Goal: Information Seeking & Learning: Find contact information

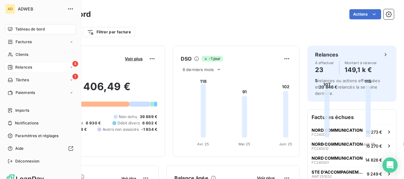
click at [19, 66] on span "Relances" at bounding box center [23, 68] width 17 height 6
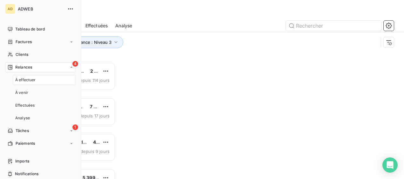
scroll to position [112, 80]
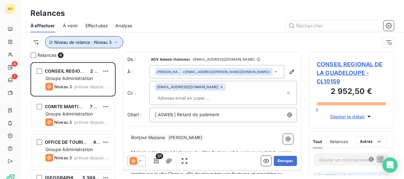
click at [119, 42] on button "Niveau de relance : Niveau 3" at bounding box center [84, 42] width 78 height 12
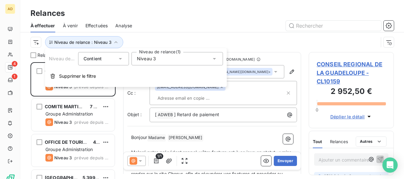
click at [215, 60] on icon at bounding box center [214, 59] width 6 height 6
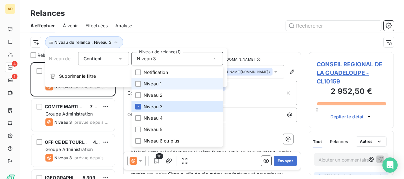
click at [151, 82] on span "Niveau 1" at bounding box center [153, 84] width 18 height 6
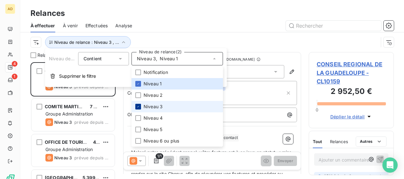
click at [140, 104] on div at bounding box center [138, 107] width 6 height 6
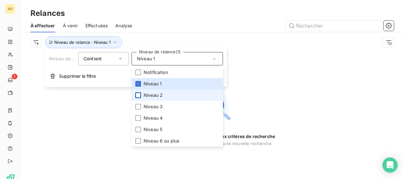
click at [141, 95] on div at bounding box center [138, 95] width 6 height 6
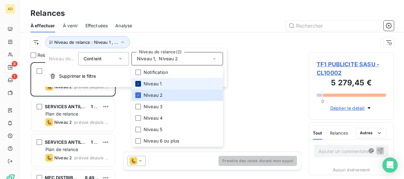
scroll to position [112, 80]
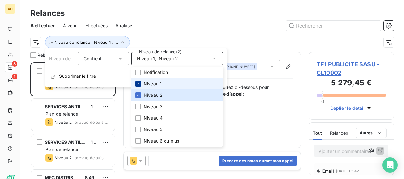
click at [139, 84] on icon at bounding box center [138, 84] width 4 height 4
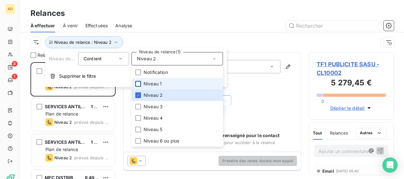
click at [163, 18] on div "Relances" at bounding box center [212, 13] width 384 height 11
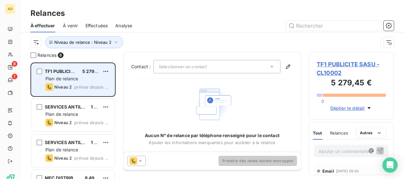
scroll to position [32, 0]
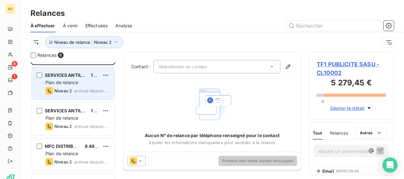
click at [81, 86] on div "SERVICES ANTILLES AUTOMOBILES (S2A) SARL 1 627,50 € Plan de relance Niveau 2 pr…" at bounding box center [72, 83] width 83 height 32
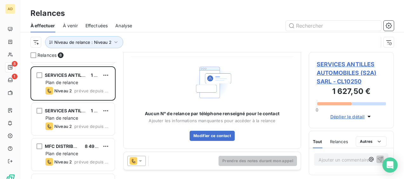
scroll to position [22, 0]
click at [142, 163] on icon at bounding box center [140, 161] width 6 height 6
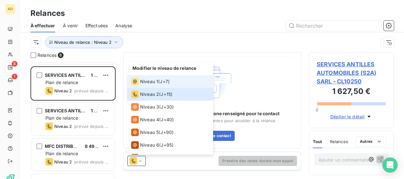
click at [159, 80] on div "Niveau 1 ( J+7 )" at bounding box center [150, 82] width 38 height 8
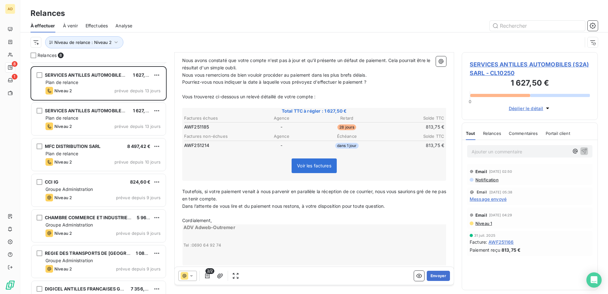
scroll to position [93, 0]
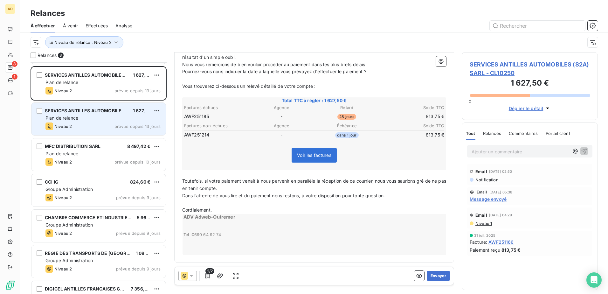
click at [83, 126] on div "Niveau 2 prévue depuis 13 jours" at bounding box center [102, 126] width 115 height 8
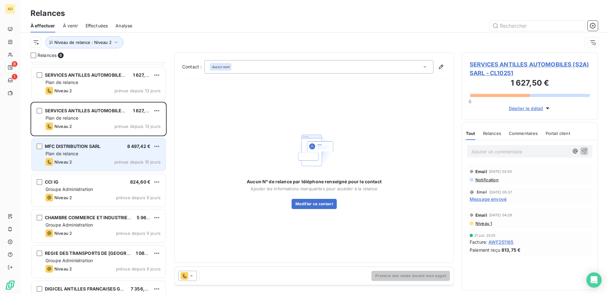
click at [91, 156] on div "Plan de relance" at bounding box center [102, 153] width 115 height 6
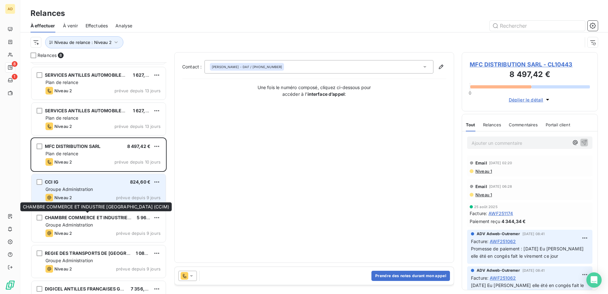
click at [78, 179] on div "Niveau 2 prévue depuis 9 jours" at bounding box center [102, 198] width 115 height 8
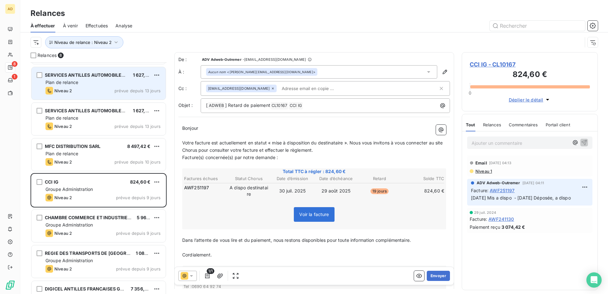
click at [92, 86] on div "SERVICES ANTILLES AUTOMOBILES (S2A) SARL 1 627,50 € Plan de relance Niveau 2 pr…" at bounding box center [98, 83] width 134 height 32
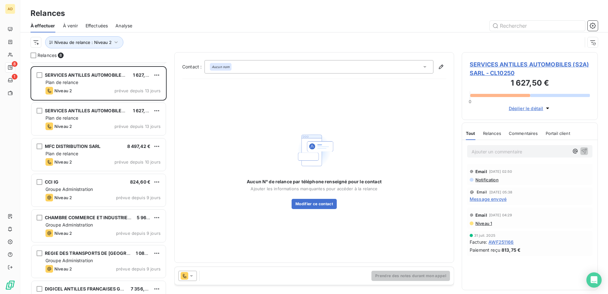
click at [191, 179] on icon at bounding box center [191, 276] width 3 height 2
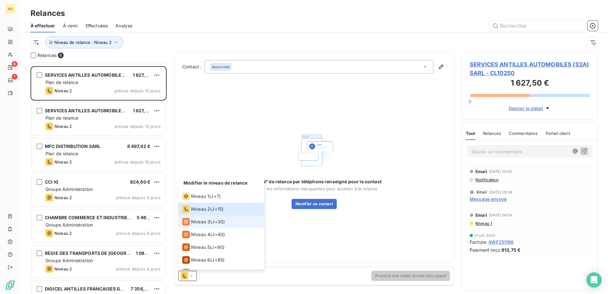
click at [207, 179] on span "Niveau 3" at bounding box center [200, 221] width 19 height 6
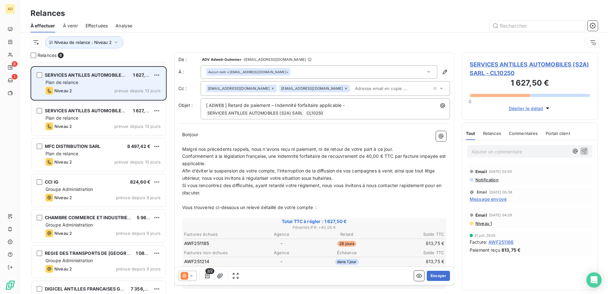
click at [132, 82] on div "Plan de relance" at bounding box center [102, 82] width 115 height 6
click at [125, 79] on div "Plan de relance" at bounding box center [102, 82] width 115 height 6
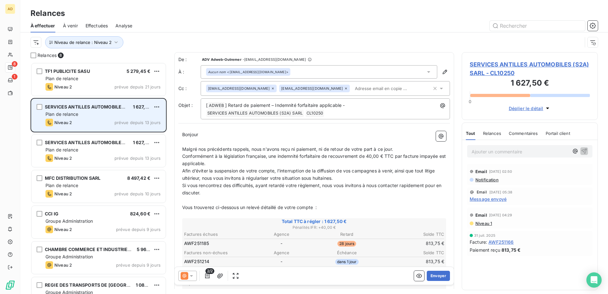
click at [112, 116] on div "Plan de relance" at bounding box center [102, 114] width 115 height 6
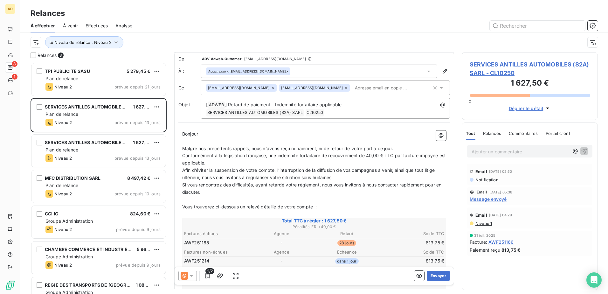
scroll to position [0, 0]
click at [190, 179] on icon at bounding box center [191, 275] width 6 height 6
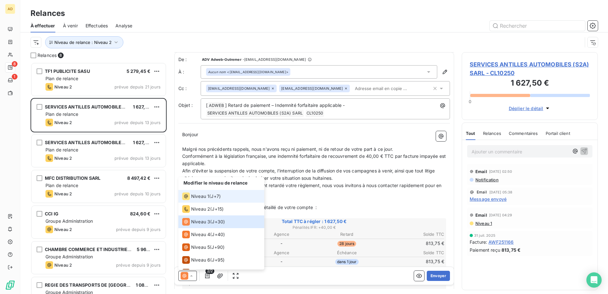
click at [200, 179] on div "Niveau 1" at bounding box center [195, 196] width 27 height 8
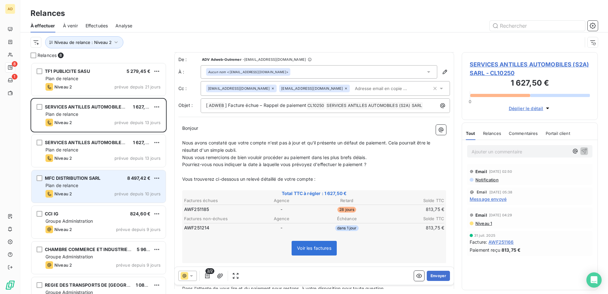
click at [103, 179] on div "Niveau 2 prévue depuis 10 jours" at bounding box center [102, 194] width 115 height 8
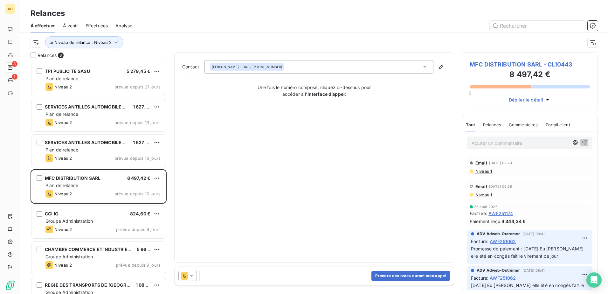
drag, startPoint x: 191, startPoint y: 274, endPoint x: 195, endPoint y: 271, distance: 5.5
click at [191, 179] on icon at bounding box center [191, 275] width 6 height 6
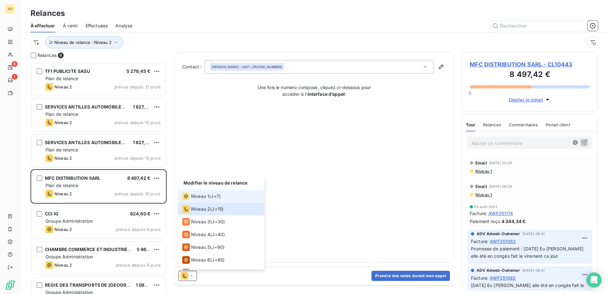
click at [210, 179] on div "Niveau 1 ( J+7 )" at bounding box center [201, 196] width 38 height 8
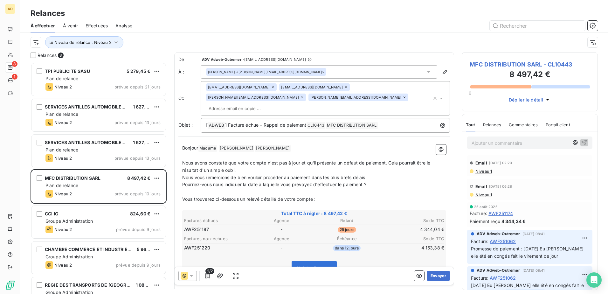
click at [404, 171] on span "Niveau 1" at bounding box center [482, 170] width 17 height 5
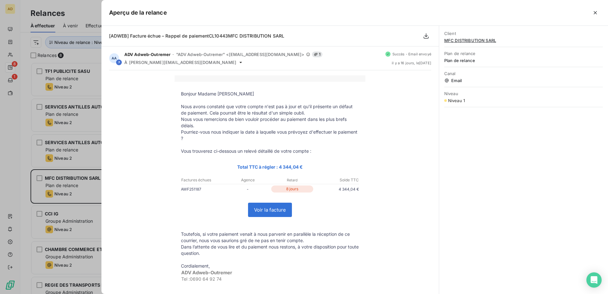
click at [77, 178] on div at bounding box center [304, 147] width 608 height 294
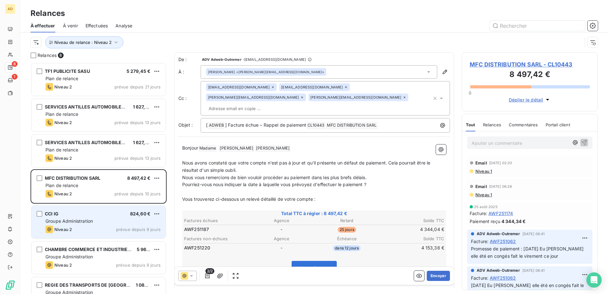
click at [109, 179] on div "Niveau 2 prévue depuis 9 jours" at bounding box center [102, 229] width 115 height 8
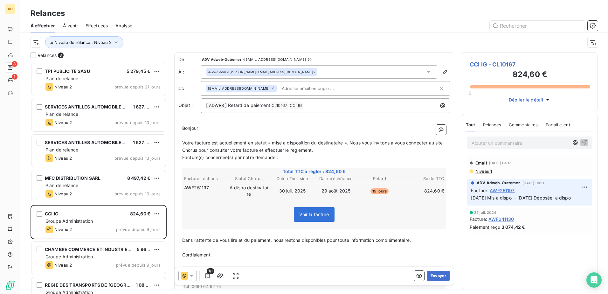
click at [404, 173] on span "Niveau 1" at bounding box center [482, 170] width 17 height 5
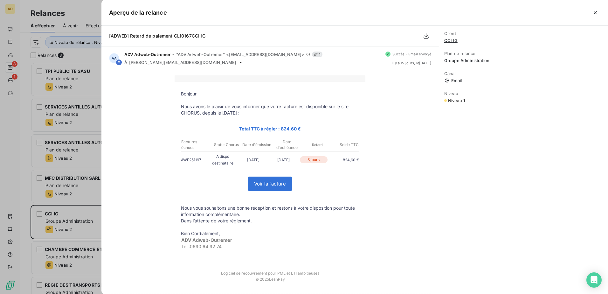
click at [86, 179] on div at bounding box center [304, 147] width 608 height 294
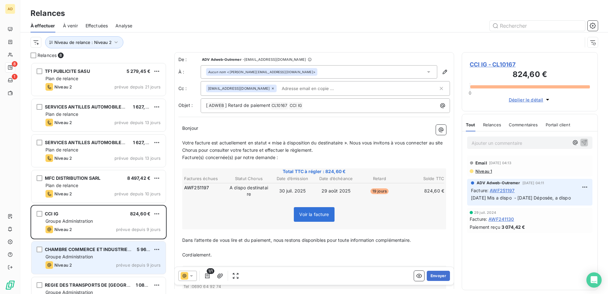
click at [89, 179] on span "Groupe Administration" at bounding box center [68, 256] width 47 height 5
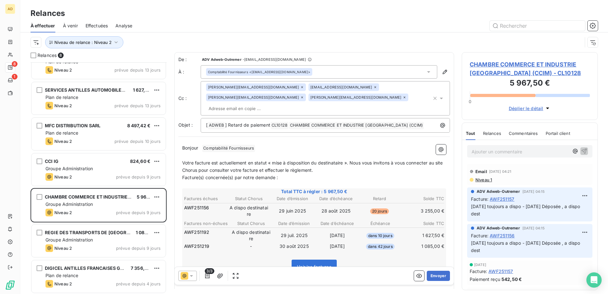
scroll to position [54, 0]
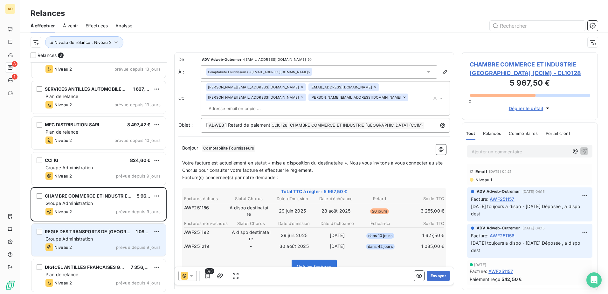
click at [98, 179] on div "Groupe Administration" at bounding box center [102, 238] width 115 height 6
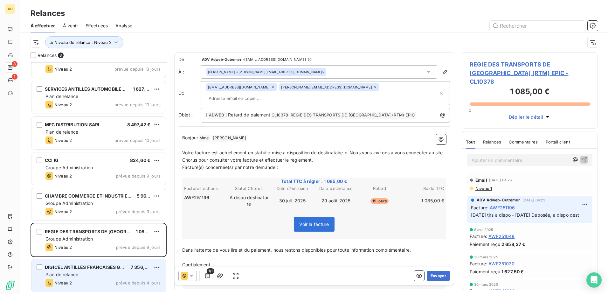
click at [96, 179] on span "DIGICEL ANTILLES FRANCAISES GUYANE SA" at bounding box center [94, 266] width 98 height 5
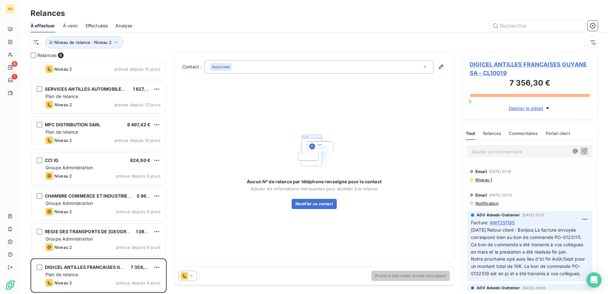
click at [193, 179] on icon at bounding box center [191, 275] width 6 height 6
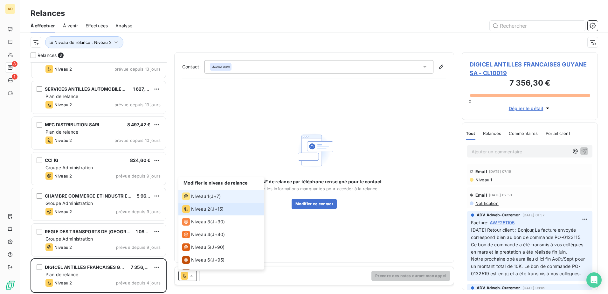
click at [207, 179] on div "Niveau 1" at bounding box center [195, 196] width 27 height 8
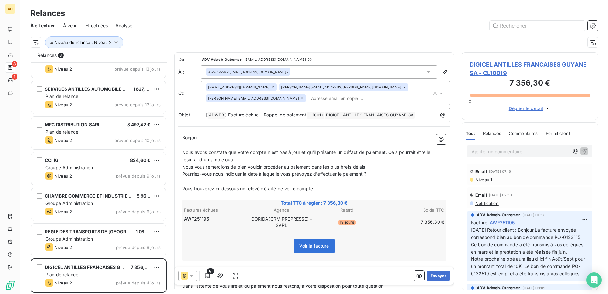
click at [193, 179] on icon at bounding box center [191, 275] width 6 height 6
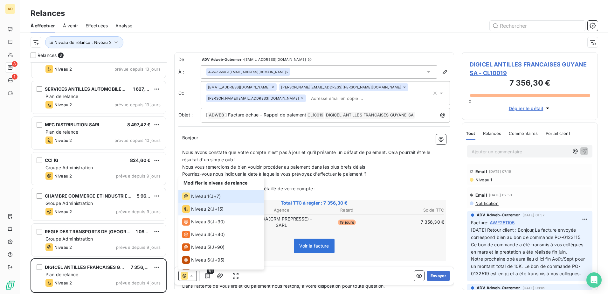
click at [194, 179] on span "Niveau 2" at bounding box center [200, 209] width 19 height 6
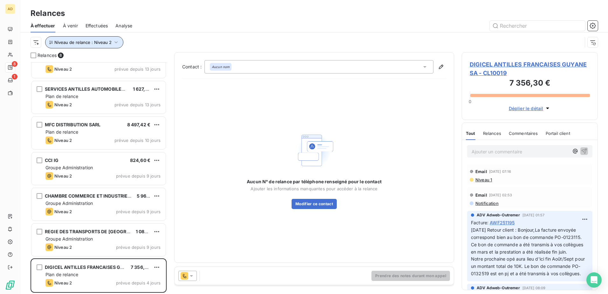
click at [111, 44] on button "Niveau de relance : Niveau 2" at bounding box center [84, 42] width 78 height 12
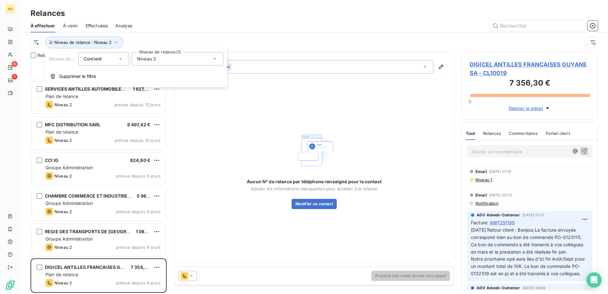
click at [216, 60] on icon at bounding box center [214, 59] width 6 height 6
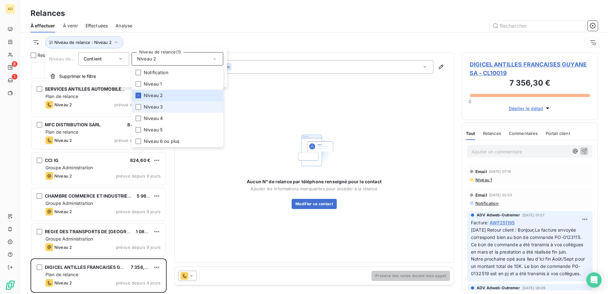
click at [177, 107] on li "Niveau 3" at bounding box center [178, 106] width 92 height 11
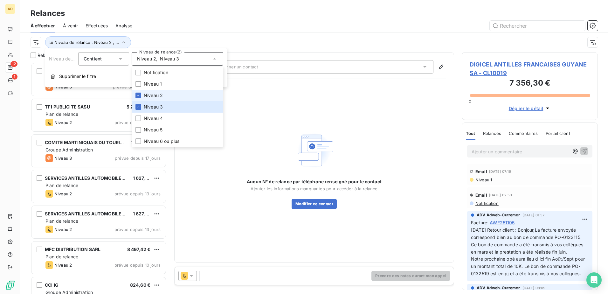
scroll to position [227, 131]
click at [176, 96] on li "Niveau 2" at bounding box center [178, 95] width 92 height 11
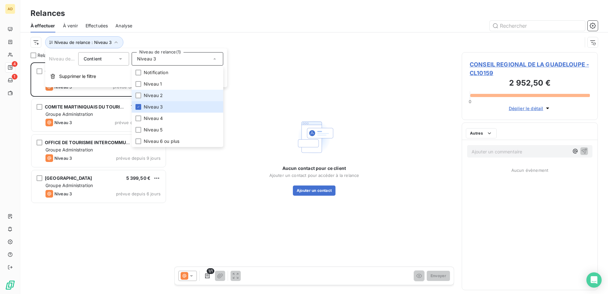
scroll to position [227, 131]
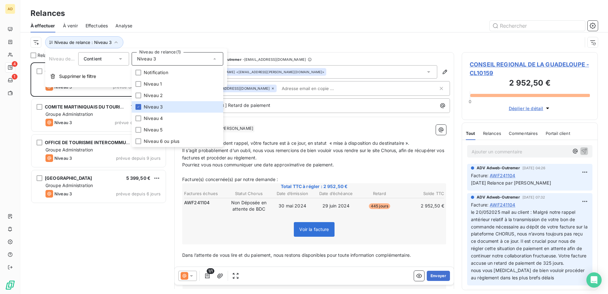
click at [245, 24] on div at bounding box center [369, 26] width 458 height 10
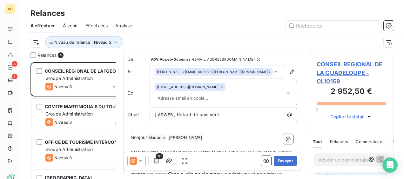
scroll to position [112, 80]
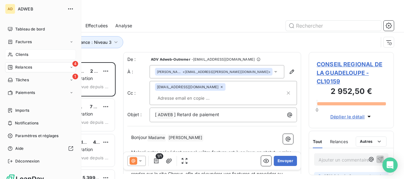
click at [19, 55] on span "Clients" at bounding box center [22, 55] width 13 height 6
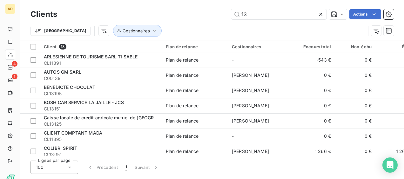
type input "1"
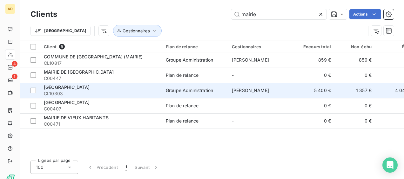
type input "mairie"
click at [91, 94] on span "CL10303" at bounding box center [101, 94] width 114 height 6
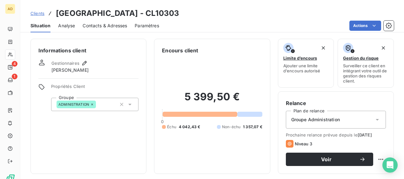
click at [98, 25] on span "Contacts & Adresses" at bounding box center [105, 26] width 44 height 6
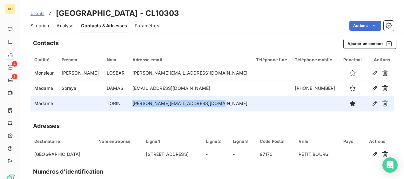
drag, startPoint x: 202, startPoint y: 105, endPoint x: 127, endPoint y: 104, distance: 75.0
click at [129, 104] on td "[PERSON_NAME][EMAIL_ADDRESS][DOMAIN_NAME]" at bounding box center [191, 103] width 124 height 15
copy td "[PERSON_NAME][EMAIL_ADDRESS][DOMAIN_NAME]"
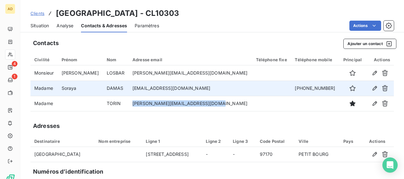
drag, startPoint x: 205, startPoint y: 88, endPoint x: 125, endPoint y: 91, distance: 79.5
click at [129, 91] on td "[EMAIL_ADDRESS][DOMAIN_NAME]" at bounding box center [191, 88] width 124 height 15
copy td "[EMAIL_ADDRESS][DOMAIN_NAME]"
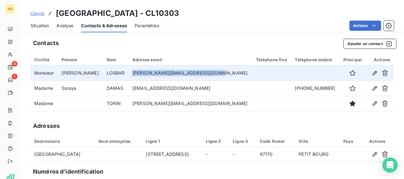
drag, startPoint x: 196, startPoint y: 75, endPoint x: 126, endPoint y: 76, distance: 69.9
click at [129, 76] on td "[PERSON_NAME][EMAIL_ADDRESS][DOMAIN_NAME]" at bounding box center [191, 72] width 124 height 15
copy td "[PERSON_NAME][EMAIL_ADDRESS][DOMAIN_NAME]"
